Goal: Task Accomplishment & Management: Complete application form

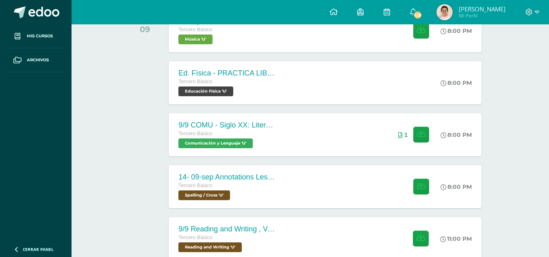
scroll to position [155, 0]
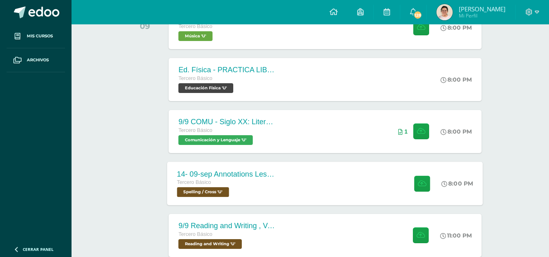
click at [281, 185] on div "14- 09-sep Annotations Lesson 31 [PERSON_NAME] Básico Spelling / Cross 'U'" at bounding box center [227, 184] width 118 height 44
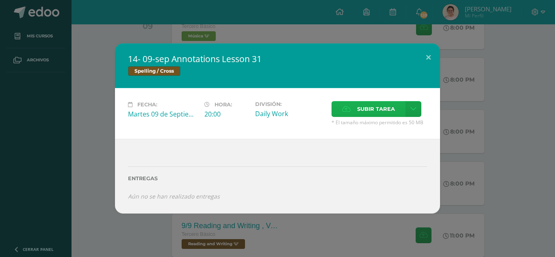
click at [401, 104] on label "Subir tarea" at bounding box center [369, 109] width 74 height 16
click at [0, 0] on input "Subir tarea" at bounding box center [0, 0] width 0 height 0
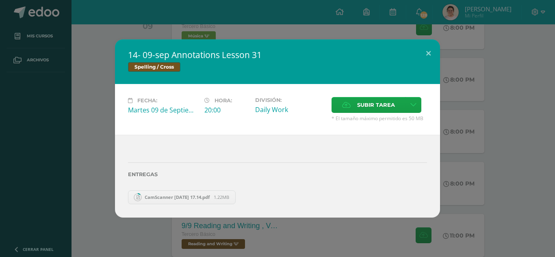
click at [152, 197] on span "CamScanner [DATE] 17.14.pdf" at bounding box center [177, 197] width 73 height 6
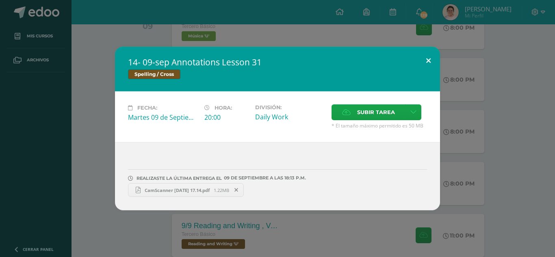
click at [431, 58] on button at bounding box center [428, 61] width 23 height 28
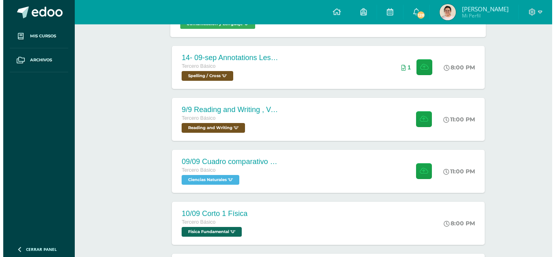
scroll to position [274, 0]
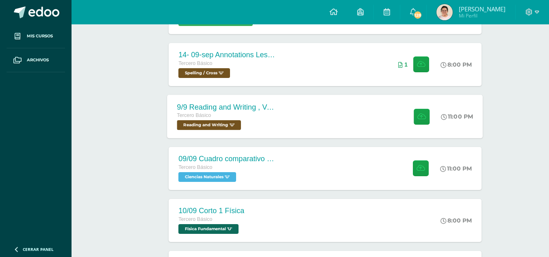
click at [400, 117] on div at bounding box center [420, 117] width 40 height 44
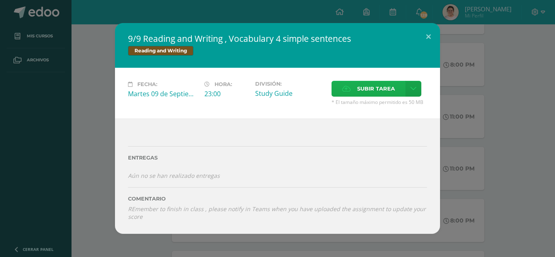
click at [394, 90] on span "Subir tarea" at bounding box center [376, 88] width 38 height 15
click at [0, 0] on input "Subir tarea" at bounding box center [0, 0] width 0 height 0
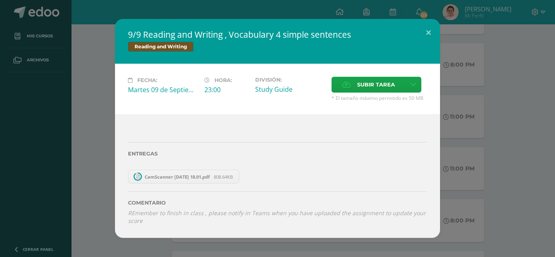
click at [217, 169] on div "CamScanner [DATE] 18.01.pdf 808.64KB" at bounding box center [277, 176] width 299 height 16
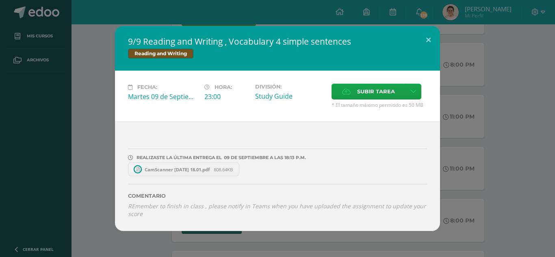
click at [214, 169] on span "CamScanner [DATE] 18.01.pdf" at bounding box center [177, 170] width 73 height 6
